Goal: Check status

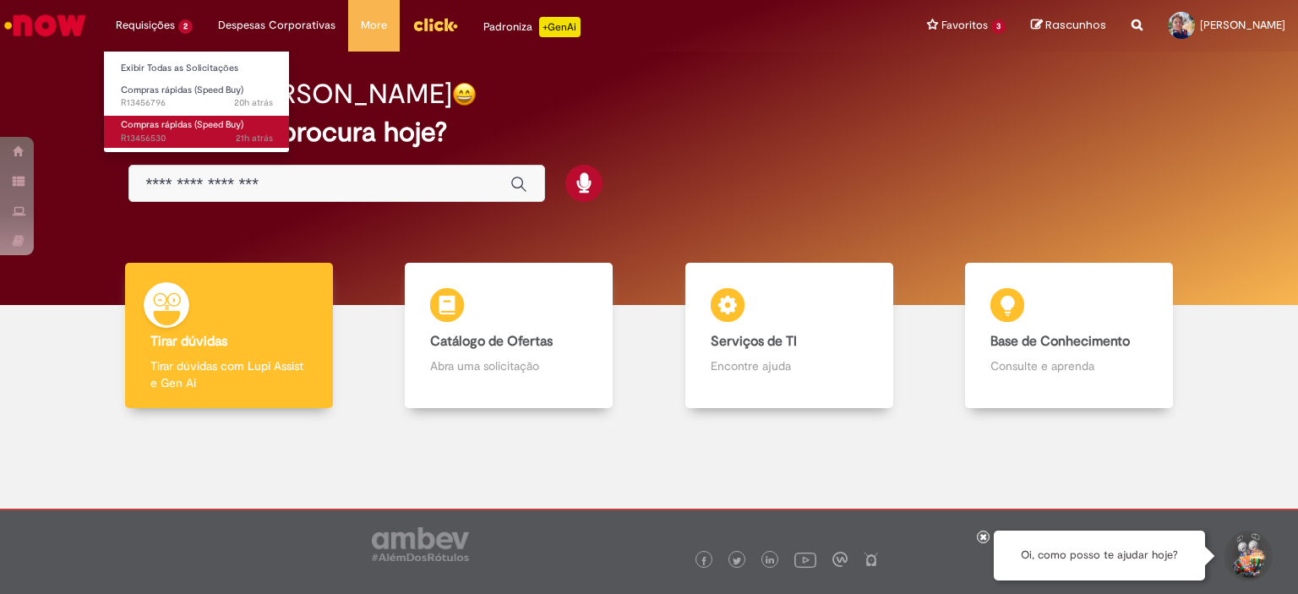
click at [171, 132] on span "21h atrás 21 horas atrás R13456530" at bounding box center [197, 139] width 152 height 14
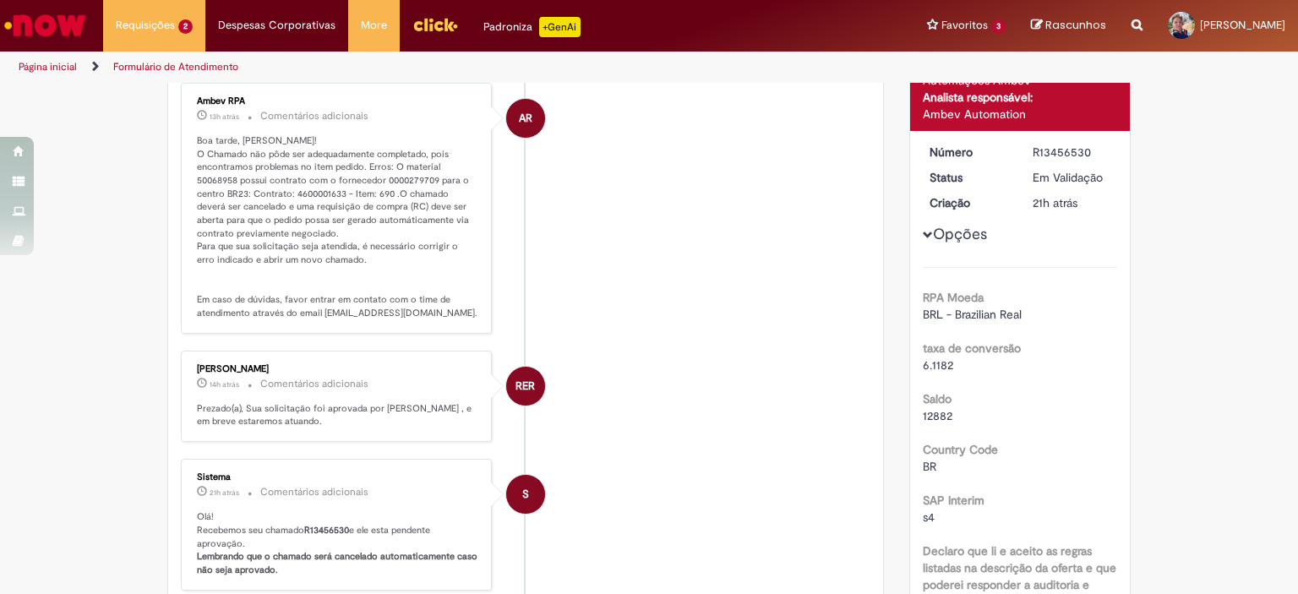
scroll to position [155, 0]
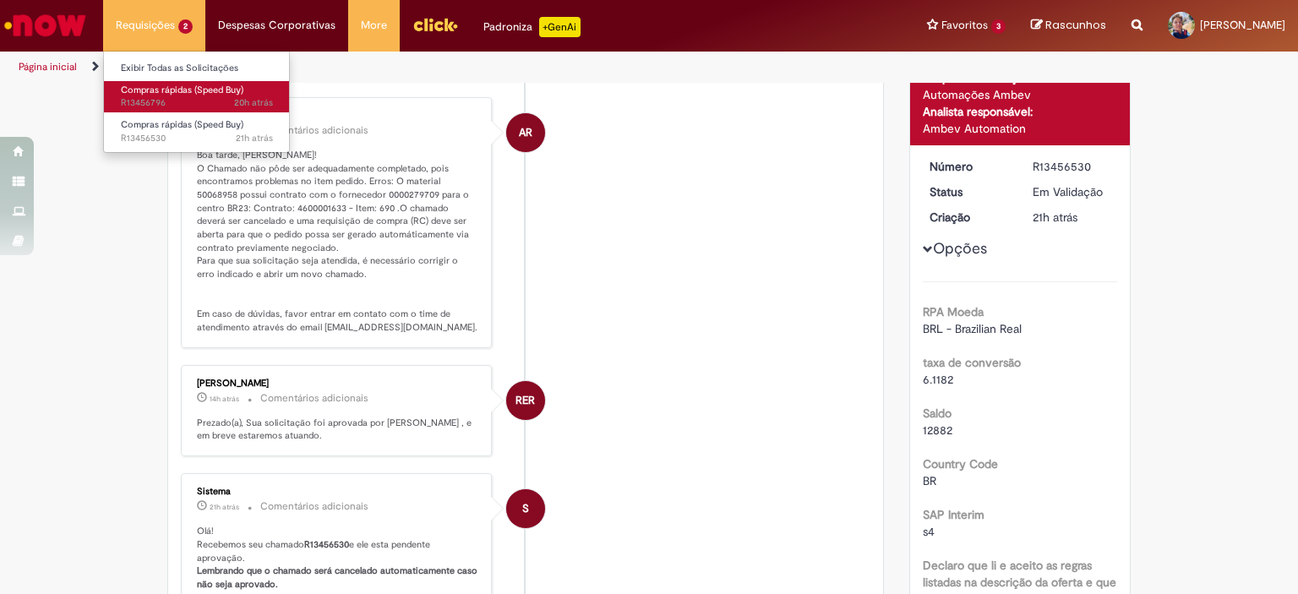
click at [192, 89] on span "Compras rápidas (Speed Buy)" at bounding box center [182, 90] width 123 height 13
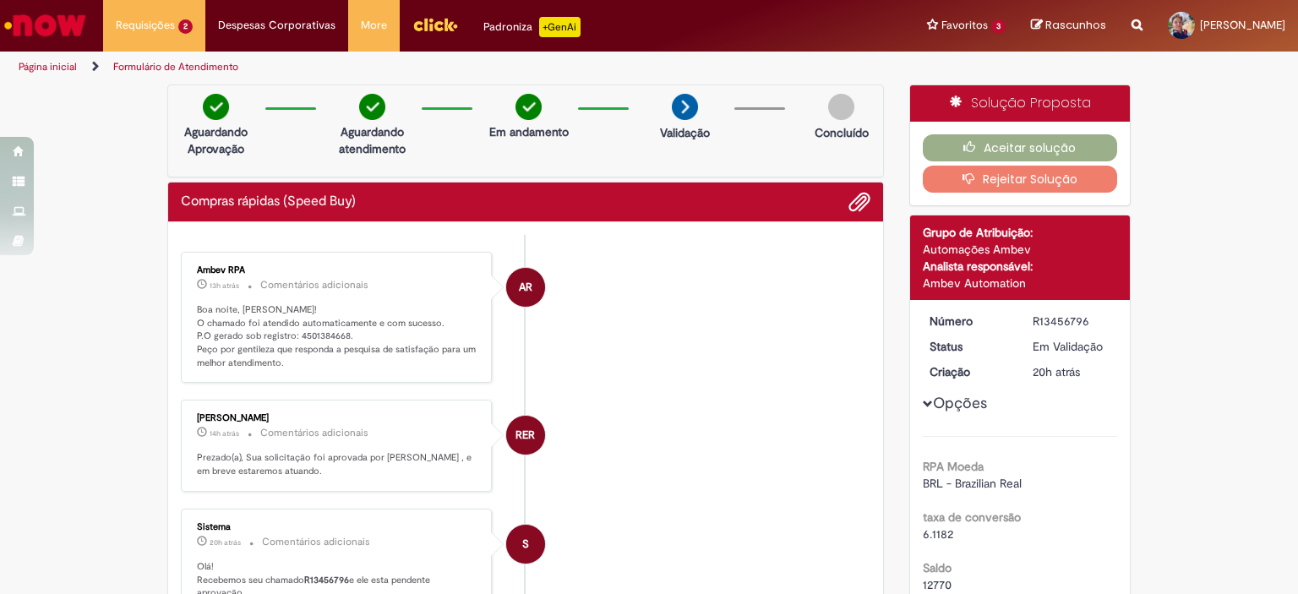
click at [314, 334] on p "Boa noite, [PERSON_NAME]! O chamado foi atendido automaticamente e com sucesso.…" at bounding box center [337, 336] width 281 height 67
copy p "4501384668"
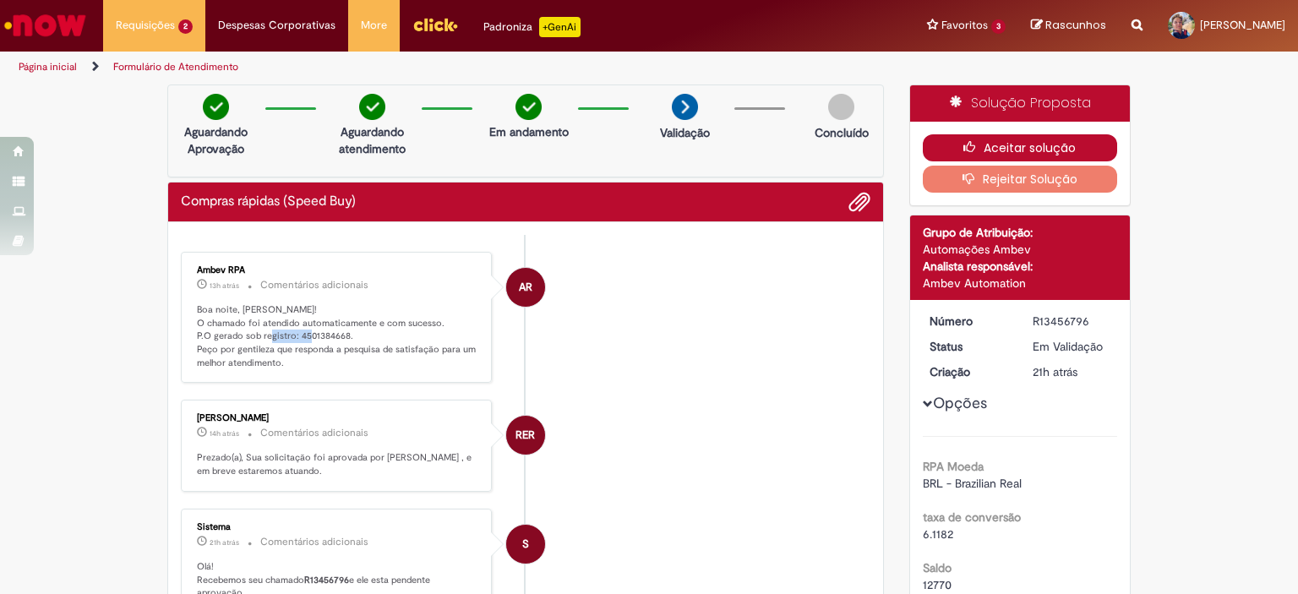
click at [961, 155] on button "Aceitar solução" at bounding box center [1020, 147] width 195 height 27
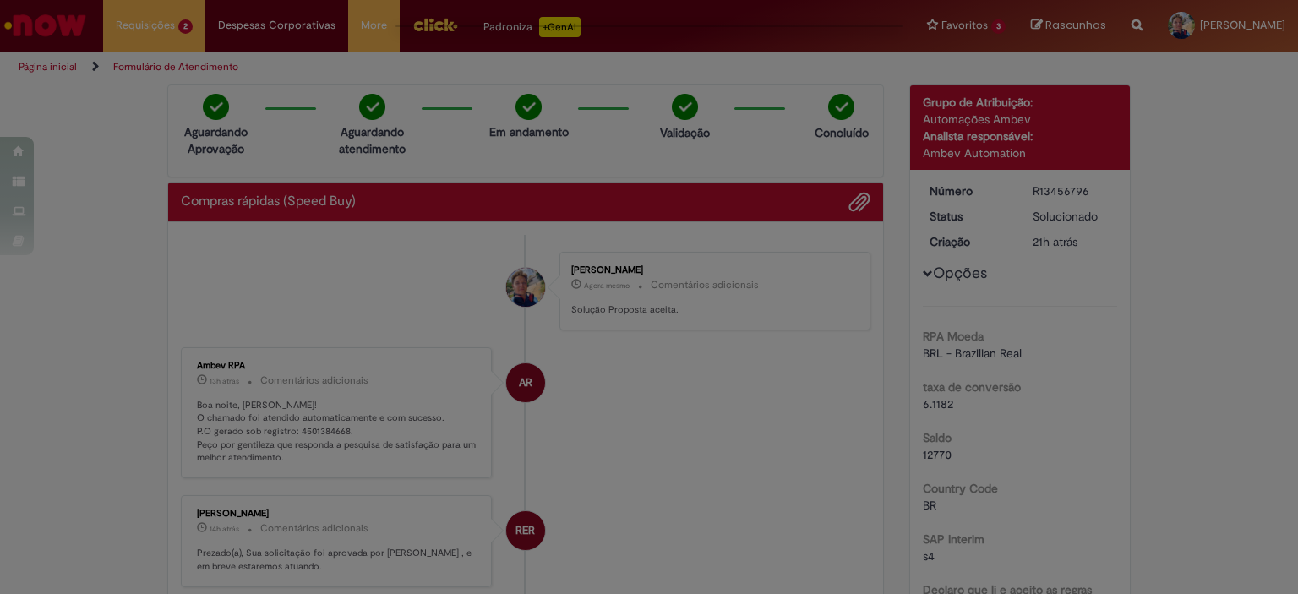
click at [67, 29] on div "Feedback" at bounding box center [649, 297] width 1298 height 594
